Goal: Transaction & Acquisition: Purchase product/service

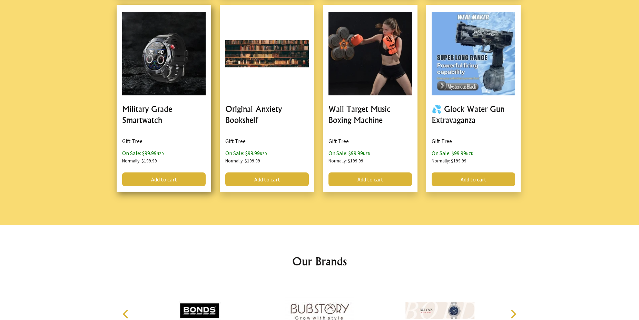
scroll to position [810, 0]
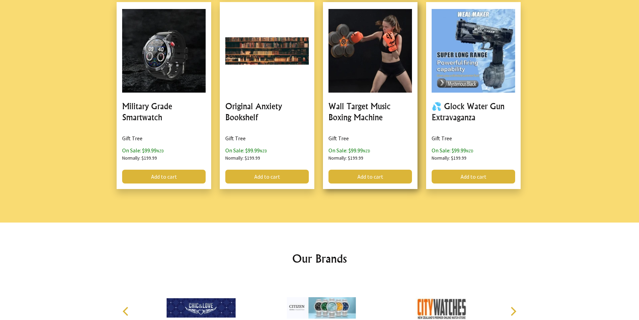
click at [380, 68] on link at bounding box center [370, 95] width 95 height 186
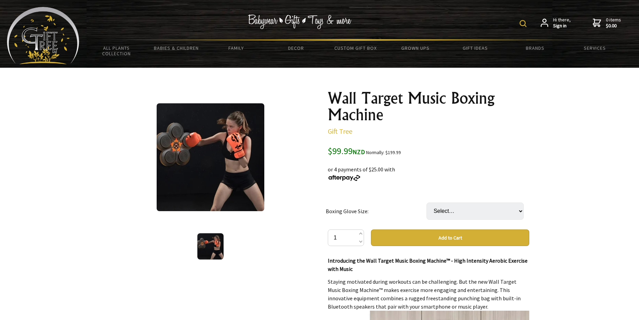
click at [219, 164] on img at bounding box center [211, 157] width 108 height 108
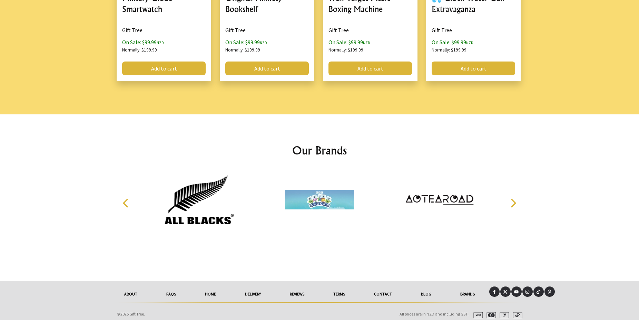
scroll to position [124, 0]
